Goal: Task Accomplishment & Management: Complete application form

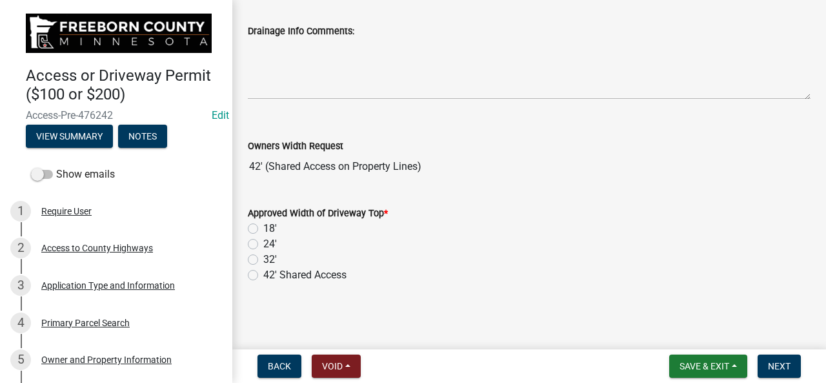
scroll to position [203, 0]
click at [56, 211] on div "Require User" at bounding box center [66, 210] width 50 height 9
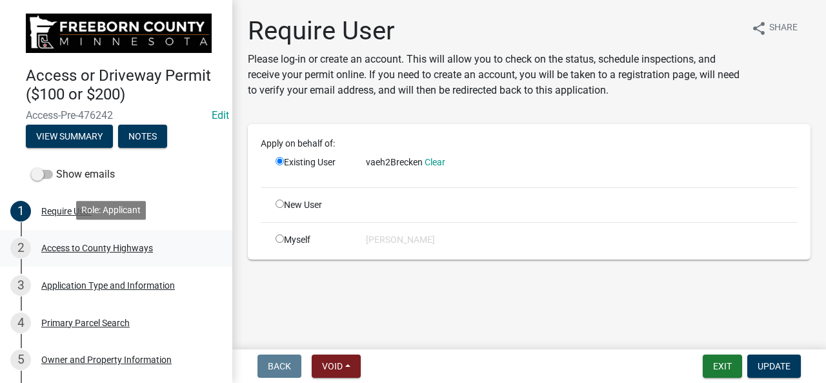
click at [58, 248] on div "Access to County Highways" at bounding box center [97, 247] width 112 height 9
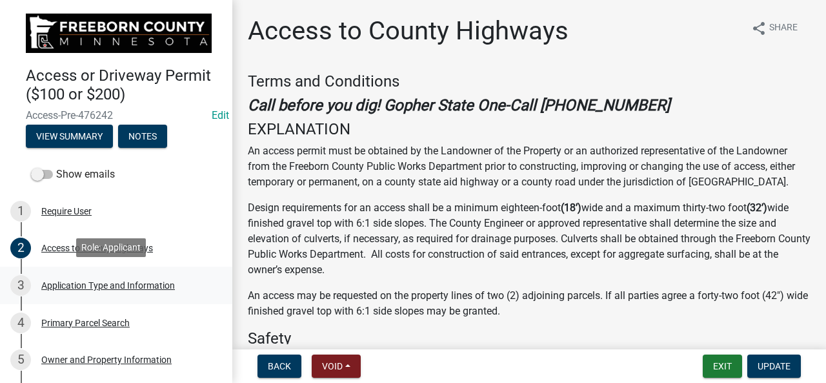
click at [61, 287] on div "Application Type and Information" at bounding box center [108, 285] width 134 height 9
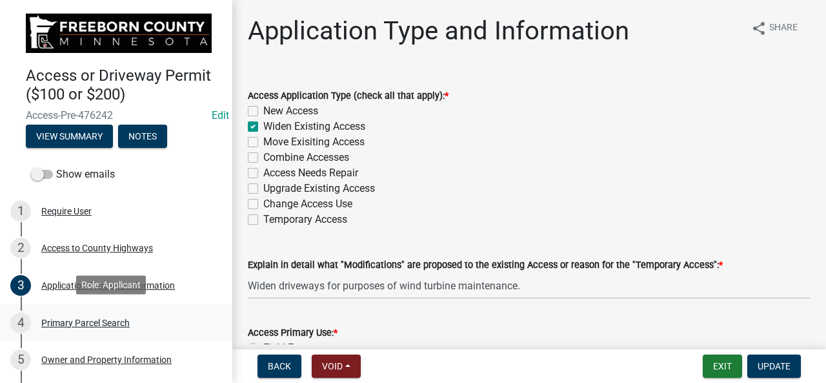
click at [63, 323] on div "Primary Parcel Search" at bounding box center [85, 322] width 88 height 9
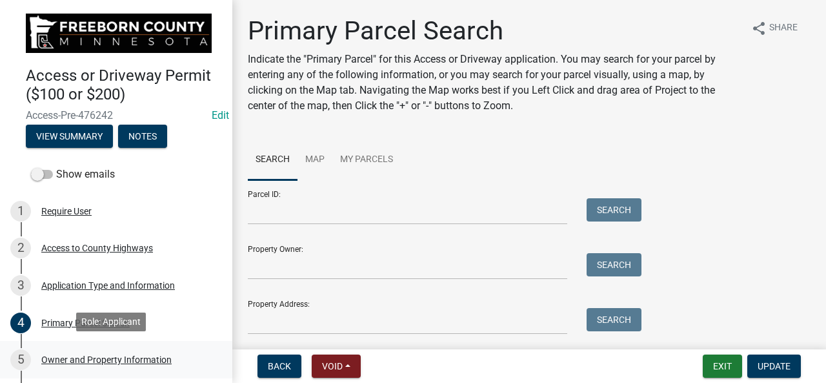
click at [61, 359] on div "Owner and Property Information" at bounding box center [106, 359] width 130 height 9
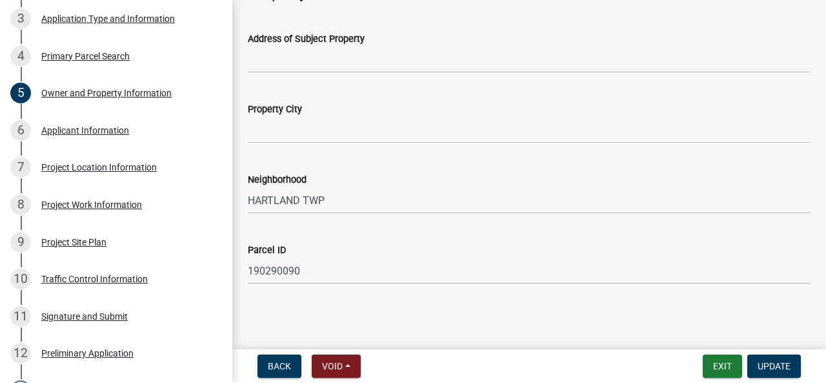
scroll to position [284, 0]
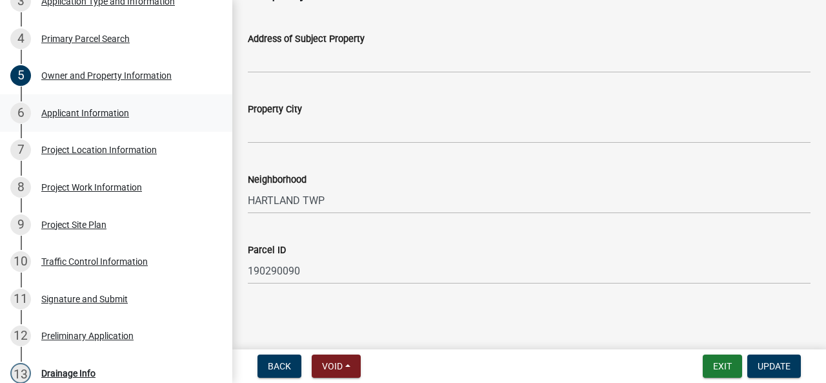
click at [88, 110] on div "Applicant Information" at bounding box center [85, 112] width 88 height 9
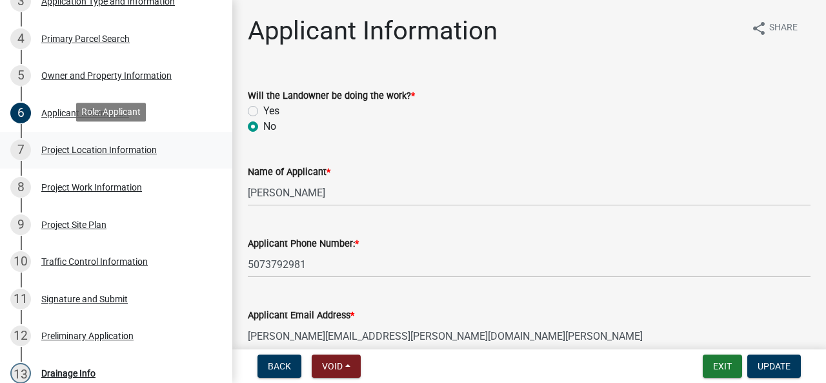
click at [90, 148] on div "Project Location Information" at bounding box center [99, 149] width 116 height 9
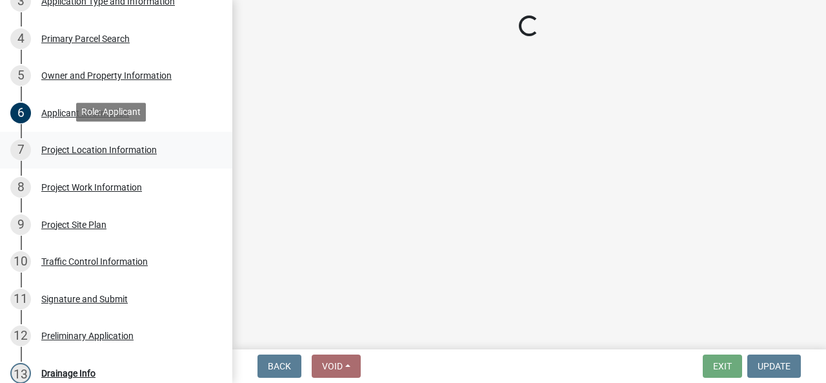
select select "7ca6431a-3312-4db8-b72e-5e3b7fb59d41"
select select "388c836a-f131-43cf-ace9-281ee7ae19bd"
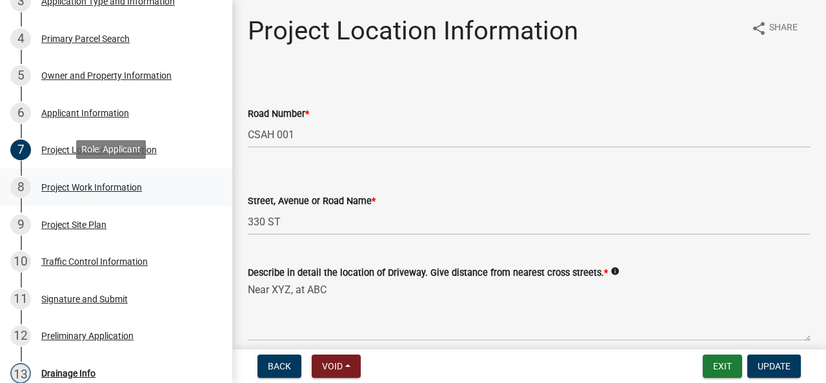
click at [74, 183] on div "Project Work Information" at bounding box center [91, 187] width 101 height 9
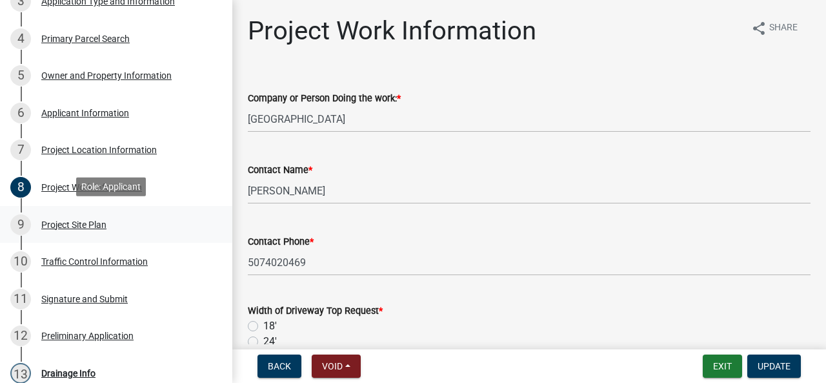
click at [61, 225] on div "Project Site Plan" at bounding box center [73, 224] width 65 height 9
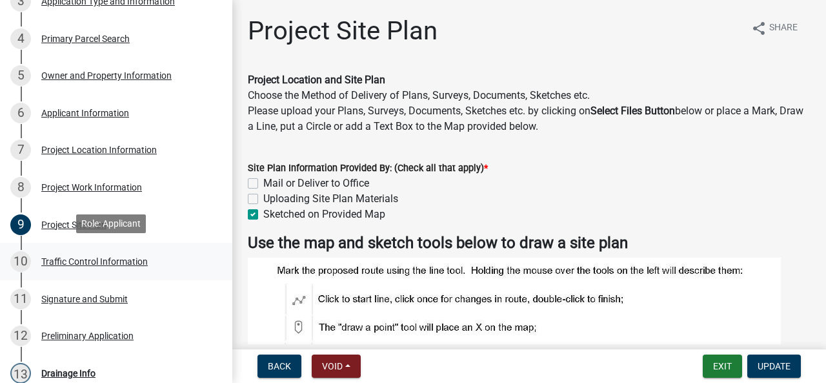
click at [59, 259] on div "Traffic Control Information" at bounding box center [94, 261] width 106 height 9
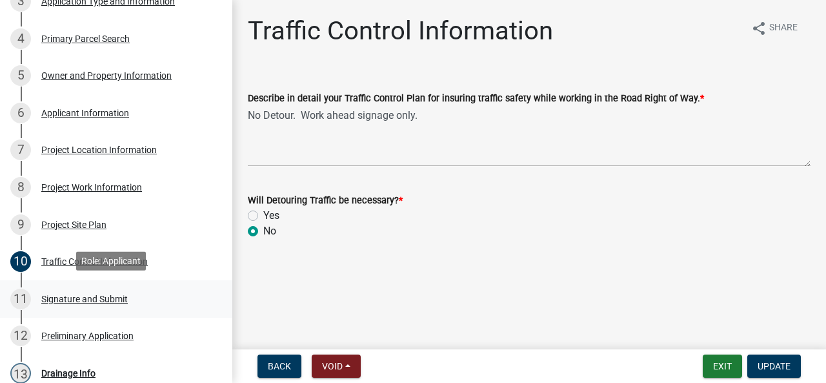
click at [81, 294] on div "Signature and Submit" at bounding box center [84, 298] width 86 height 9
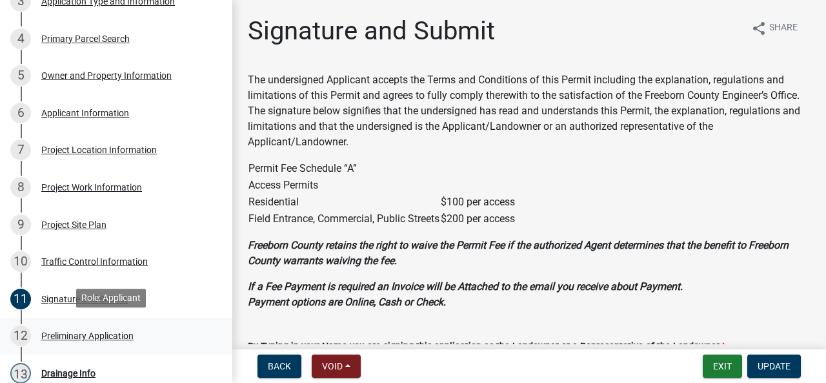
click at [79, 331] on div "Preliminary Application" at bounding box center [87, 335] width 92 height 9
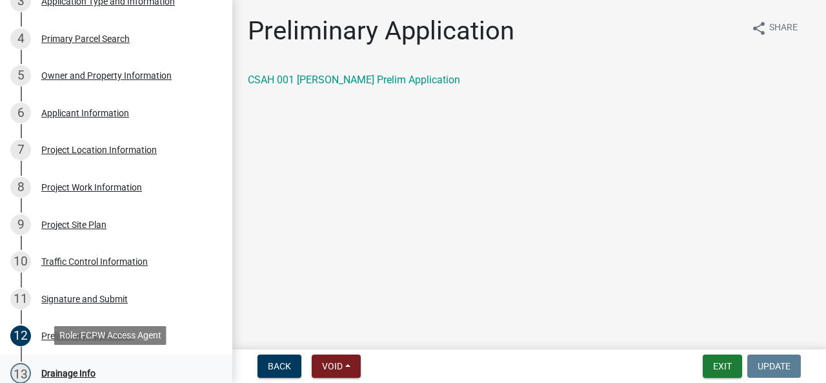
click at [63, 368] on div "Drainage Info" at bounding box center [68, 372] width 54 height 9
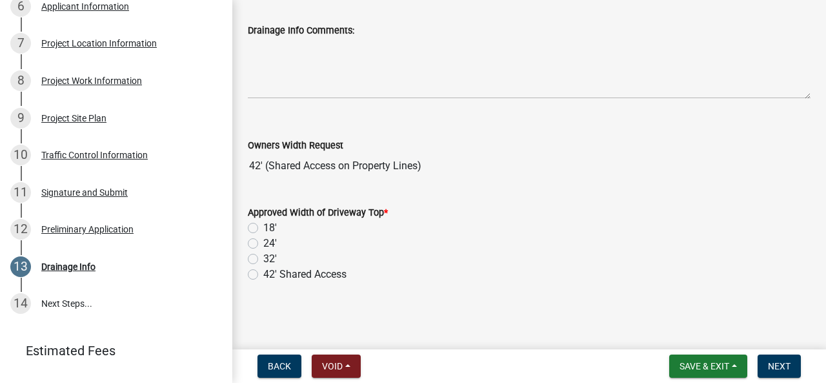
scroll to position [419, 0]
